Goal: Find specific fact: Find specific fact

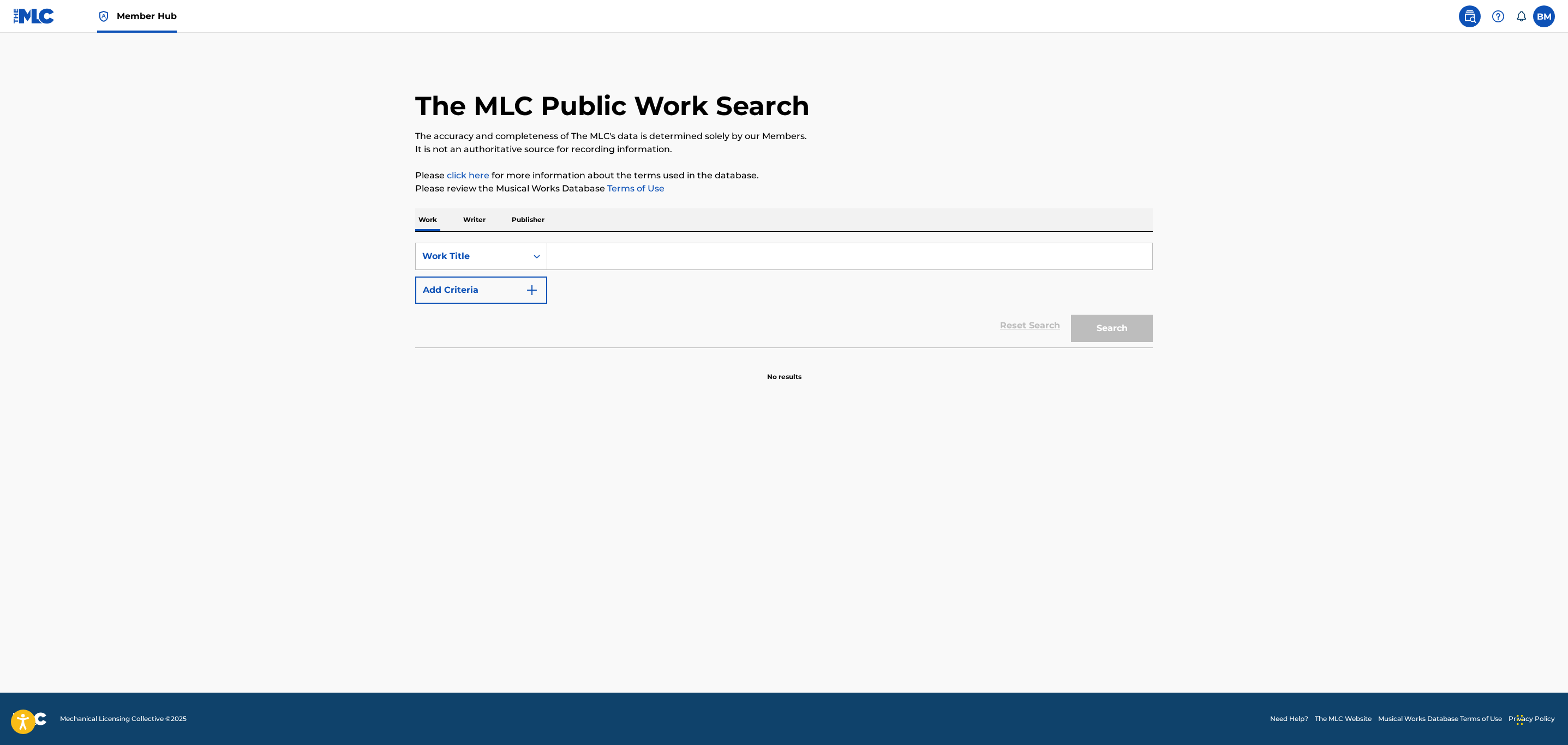
click at [472, 214] on p "Writer" at bounding box center [474, 220] width 29 height 23
click at [473, 250] on div "Writer Name" at bounding box center [471, 257] width 98 height 13
click at [479, 273] on div "Writer IPI" at bounding box center [481, 283] width 131 height 27
click at [583, 269] on input "Search Form" at bounding box center [849, 256] width 605 height 26
click at [959, 262] on input "Search Form" at bounding box center [849, 256] width 605 height 26
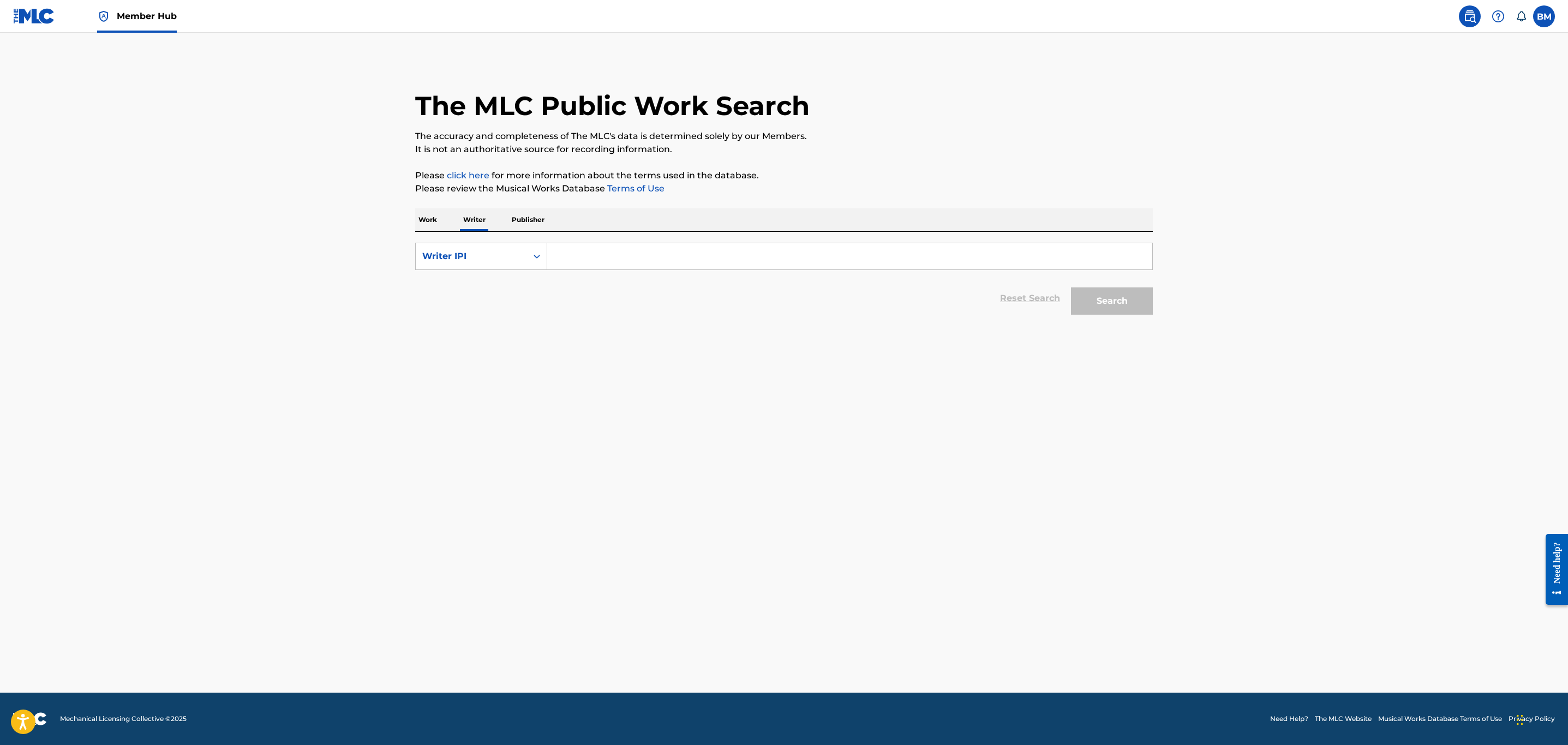
paste input "00670671828"
click at [1076, 302] on button "Search" at bounding box center [1112, 301] width 82 height 27
drag, startPoint x: 570, startPoint y: 249, endPoint x: 540, endPoint y: 252, distance: 30.1
click at [540, 252] on div "SearchWithCriteriaf8a3f800-a21c-48f1-8dbd-abb9f8c585ef Writer IPI 00670671828" at bounding box center [784, 256] width 738 height 27
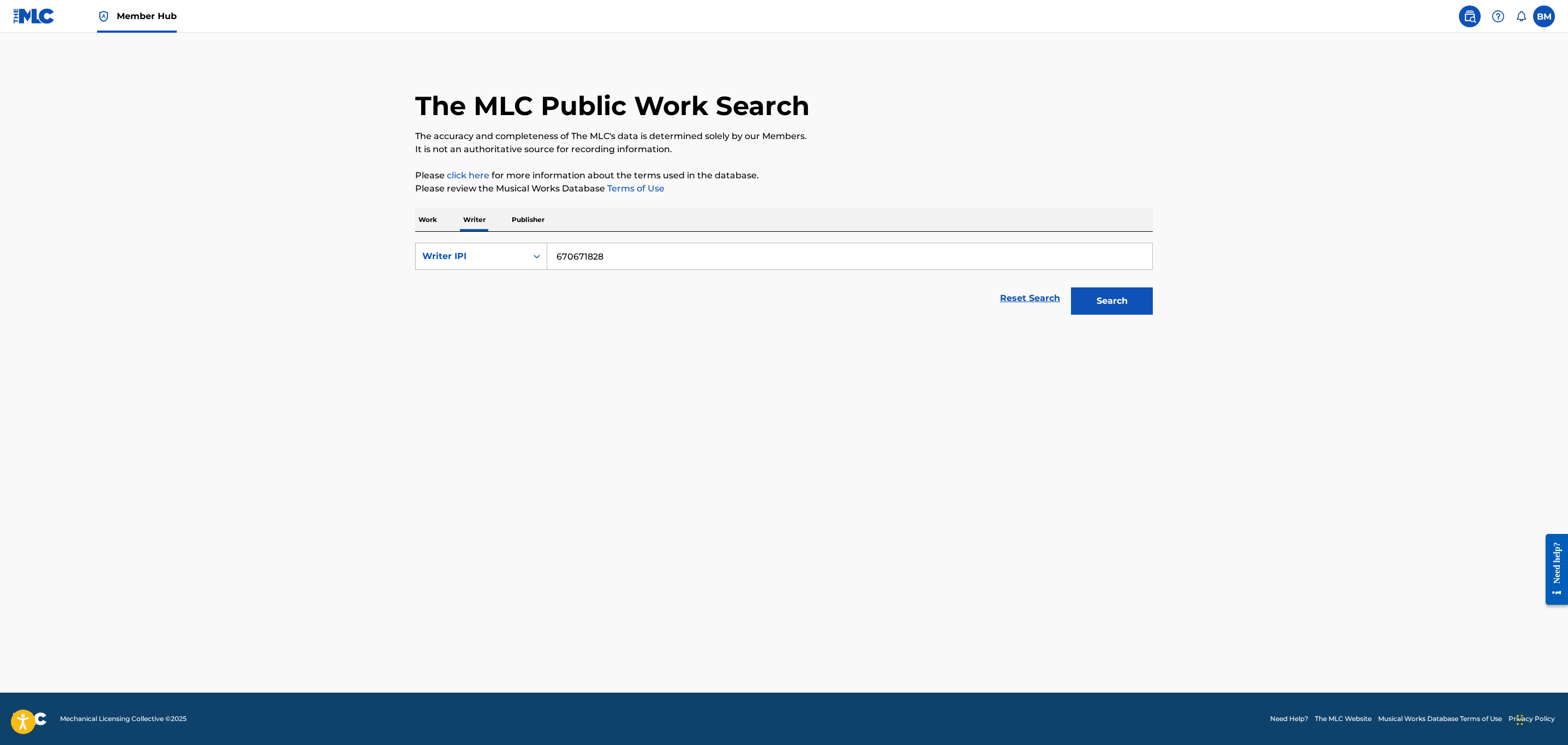
type input "670671828"
click at [1071, 287] on button "Search" at bounding box center [1112, 301] width 82 height 27
